Goal: Information Seeking & Learning: Learn about a topic

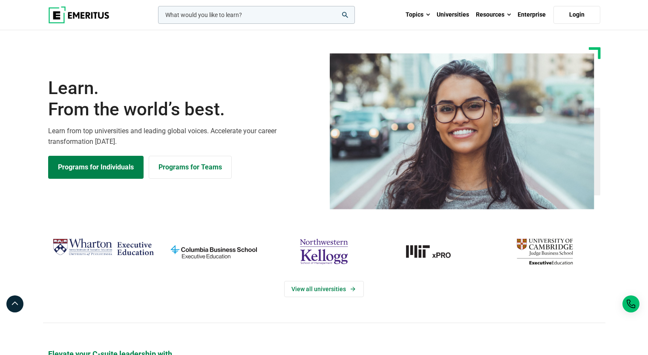
click at [217, 11] on input "woocommerce-product-search-field-0" at bounding box center [256, 15] width 197 height 18
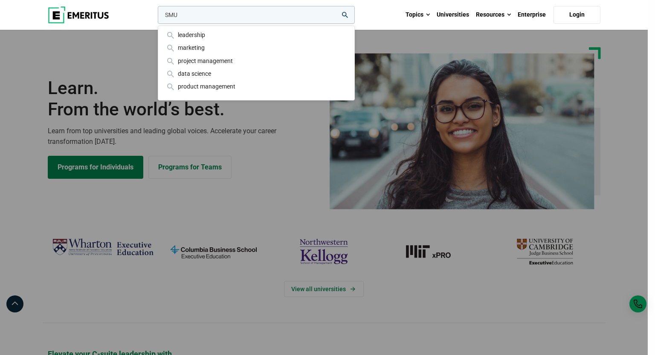
type input "SMU"
click at [156, 17] on button "search" at bounding box center [156, 17] width 0 height 0
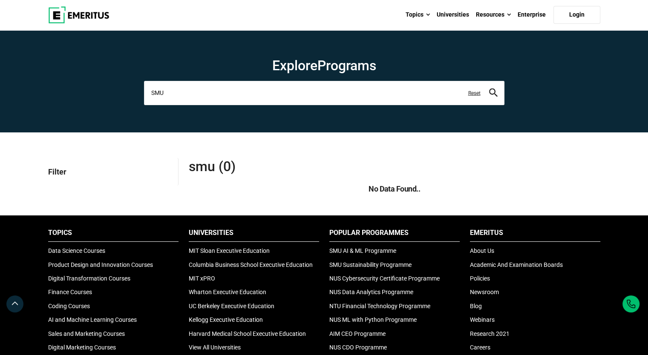
drag, startPoint x: 199, startPoint y: 92, endPoint x: 150, endPoint y: 93, distance: 49.0
click at [150, 93] on input "SMU" at bounding box center [324, 93] width 361 height 24
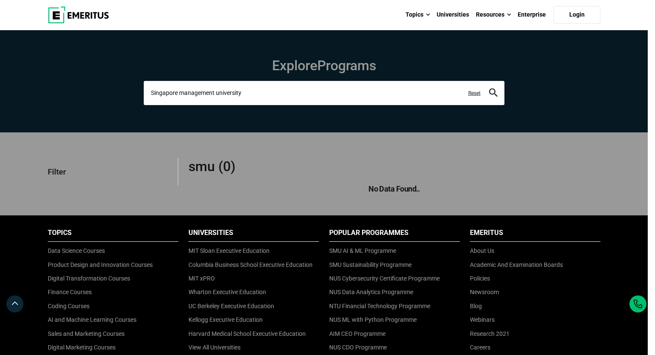
type input "Singapore management university"
click at [489, 88] on button "search" at bounding box center [493, 93] width 9 height 10
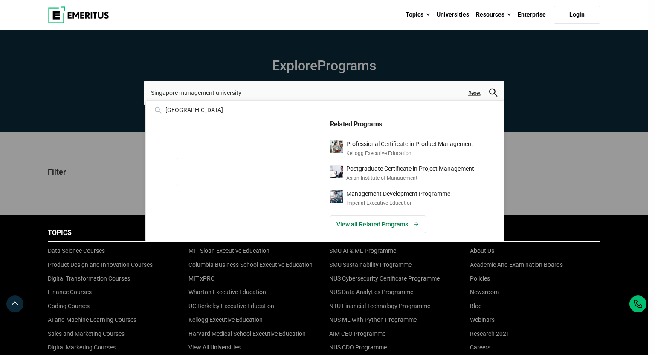
click at [227, 113] on div "singapore management university" at bounding box center [236, 109] width 167 height 9
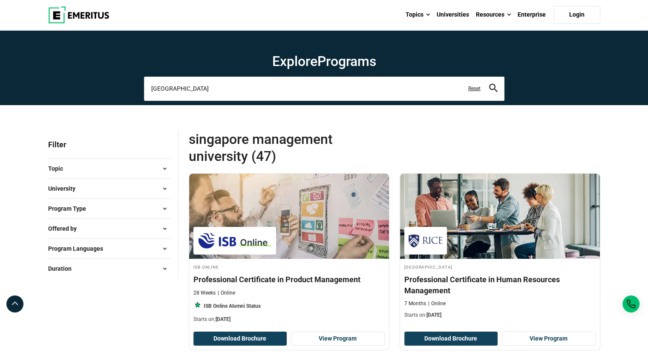
drag, startPoint x: 254, startPoint y: 89, endPoint x: 133, endPoint y: 98, distance: 121.4
click at [133, 98] on section "Explore Programs singapore management university singapore management universit…" at bounding box center [324, 67] width 648 height 75
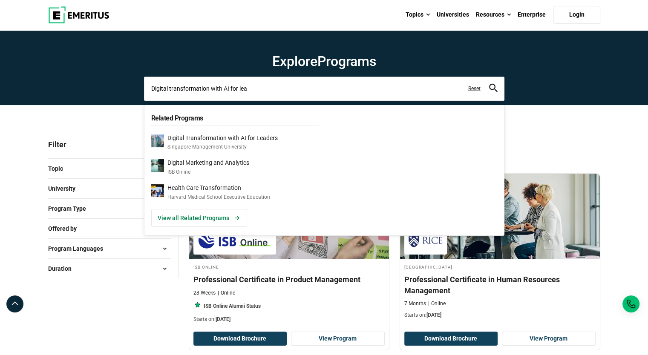
type input "Digital transformation with AI for lea"
click at [271, 139] on p "Digital Transformation with AI for Leaders" at bounding box center [223, 138] width 110 height 7
